Goal: Information Seeking & Learning: Check status

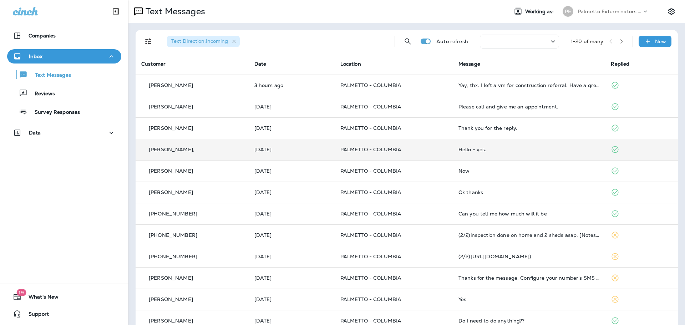
click at [533, 146] on td "Hello - yes." at bounding box center [529, 149] width 153 height 21
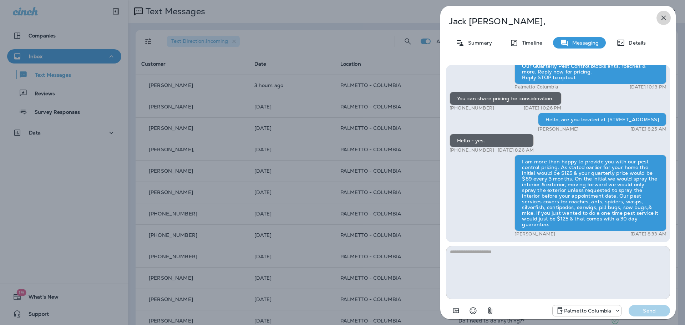
click at [665, 16] on icon "button" at bounding box center [663, 18] width 5 height 5
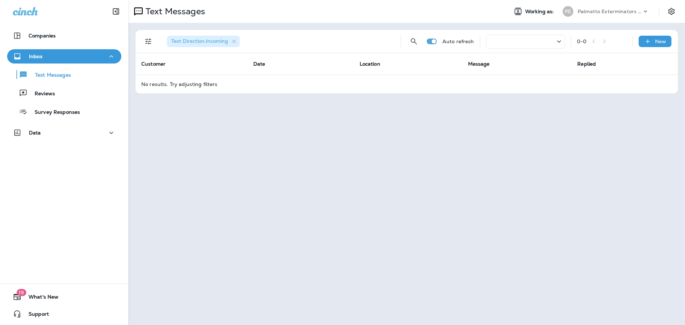
click at [556, 41] on icon at bounding box center [559, 41] width 9 height 9
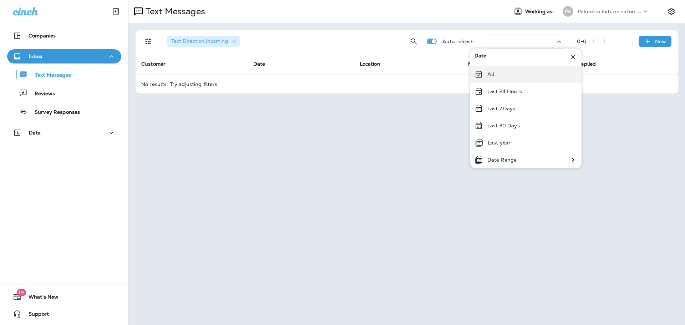
click at [547, 69] on div "All" at bounding box center [525, 74] width 111 height 17
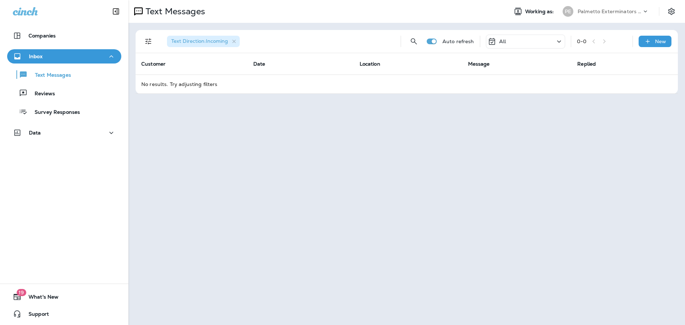
click at [515, 41] on div "All" at bounding box center [525, 42] width 79 height 14
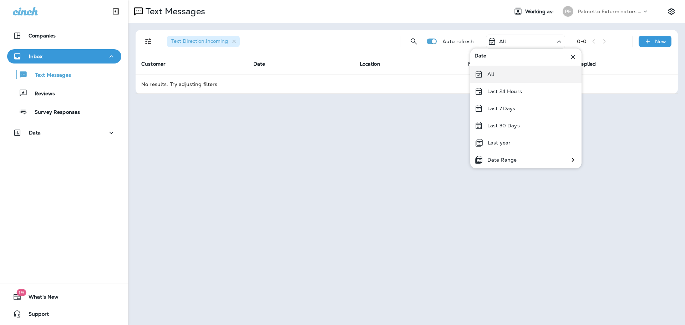
click at [500, 72] on div "All" at bounding box center [525, 74] width 111 height 17
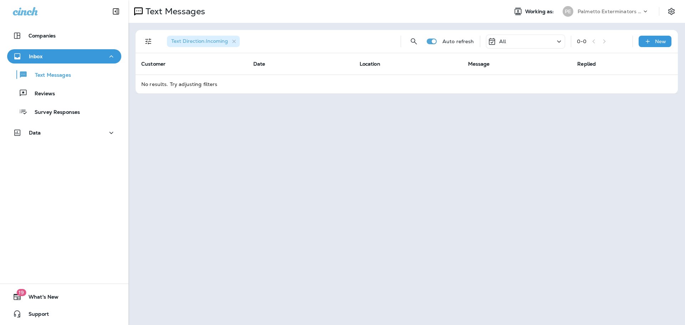
click at [508, 40] on div "All" at bounding box center [525, 42] width 79 height 14
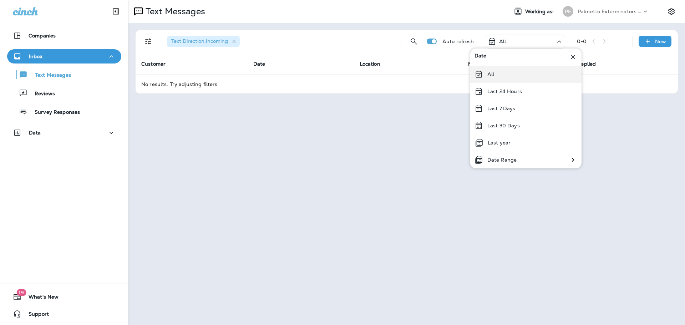
click at [500, 72] on div "All" at bounding box center [525, 74] width 111 height 17
